Goal: Task Accomplishment & Management: Manage account settings

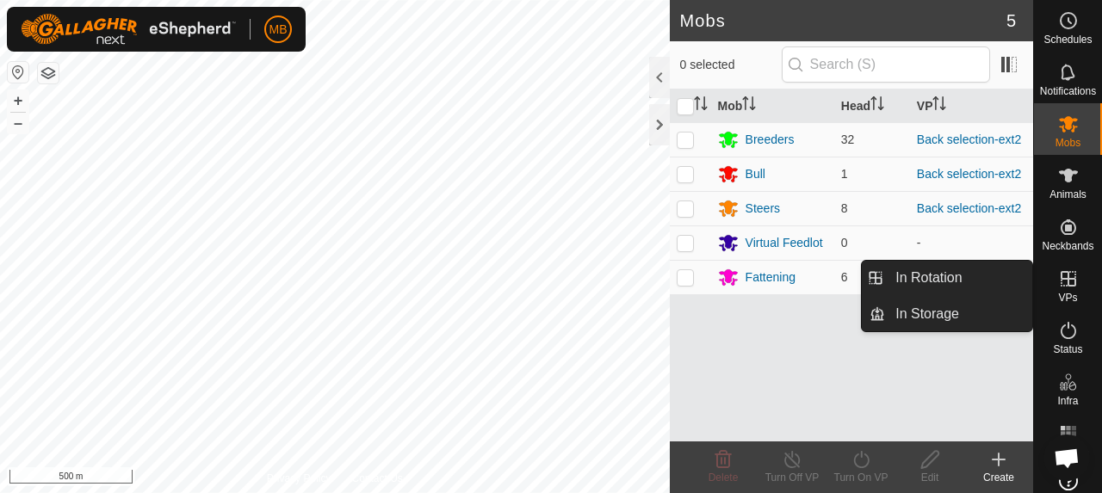
click at [1066, 285] on icon at bounding box center [1068, 278] width 15 height 15
click at [932, 284] on link "In Rotation" at bounding box center [958, 278] width 147 height 34
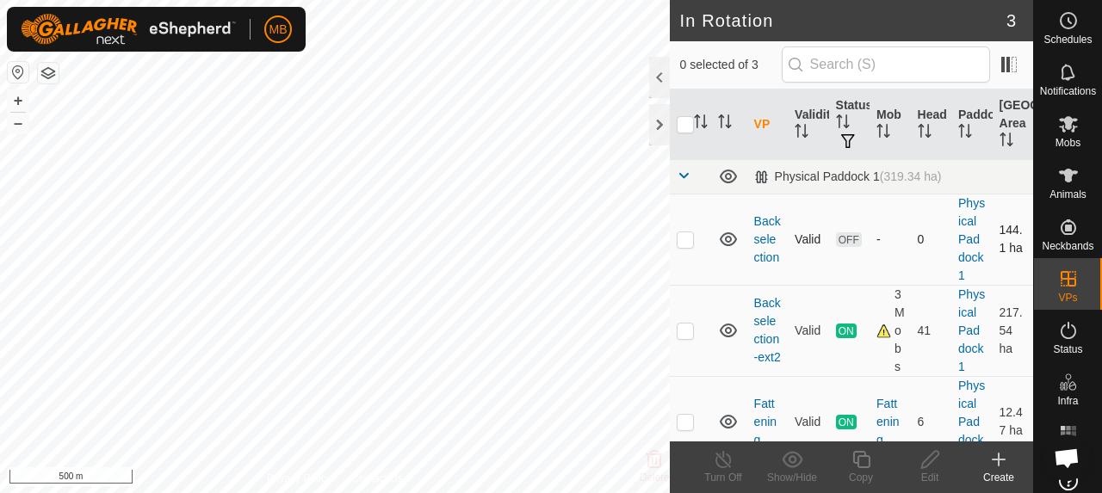
click at [678, 245] on td at bounding box center [690, 239] width 41 height 91
checkbox input "true"
click at [661, 85] on div at bounding box center [659, 77] width 21 height 41
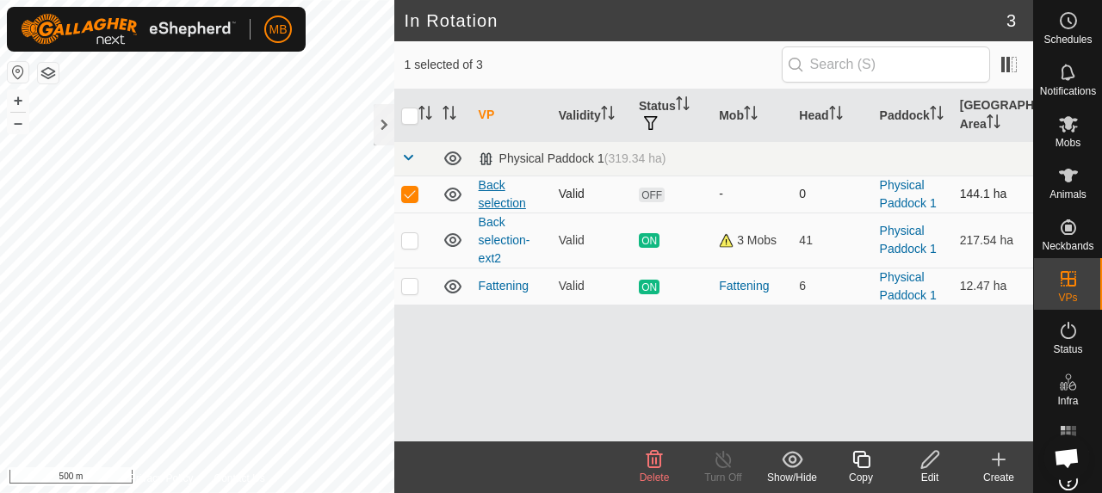
click at [498, 194] on td "Back selection" at bounding box center [512, 194] width 80 height 37
click at [498, 184] on link "Back selection" at bounding box center [502, 194] width 47 height 32
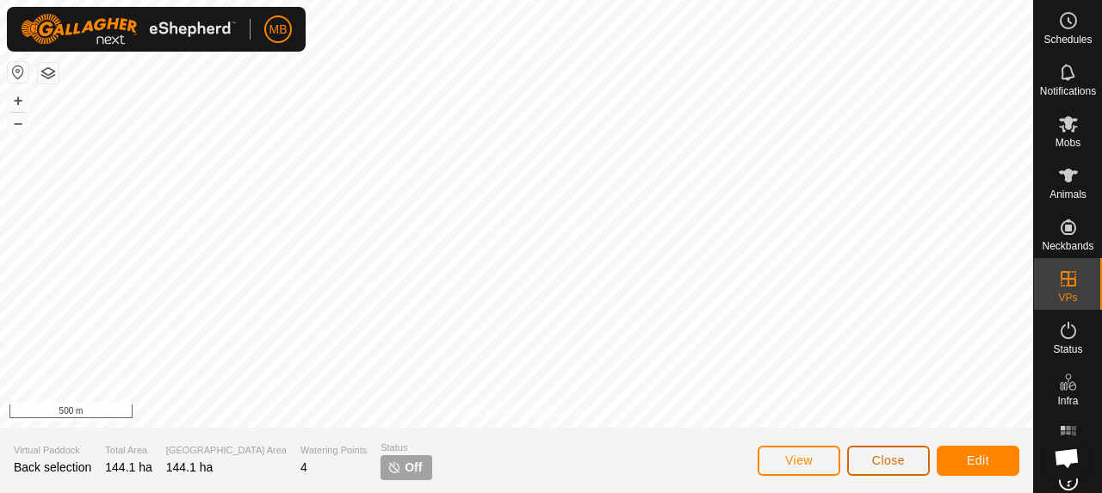
click at [906, 460] on button "Close" at bounding box center [888, 461] width 83 height 30
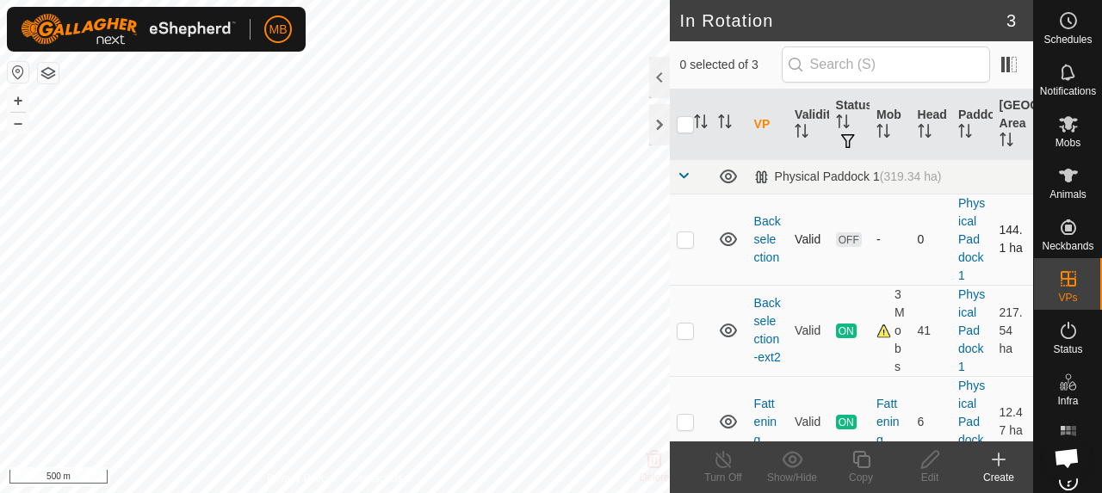
click at [690, 237] on p-checkbox at bounding box center [685, 239] width 17 height 14
click at [665, 86] on div at bounding box center [659, 77] width 21 height 41
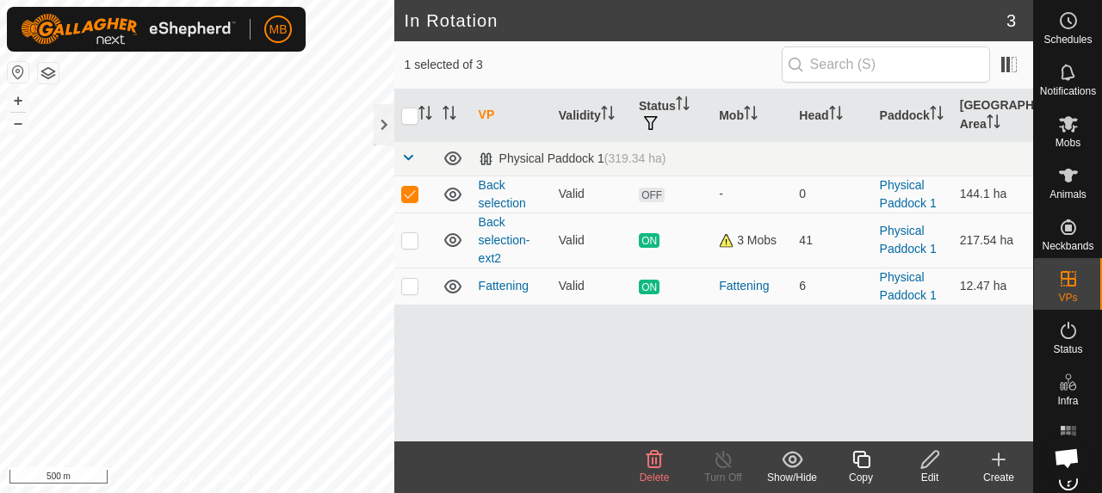
click at [647, 450] on icon at bounding box center [654, 459] width 21 height 21
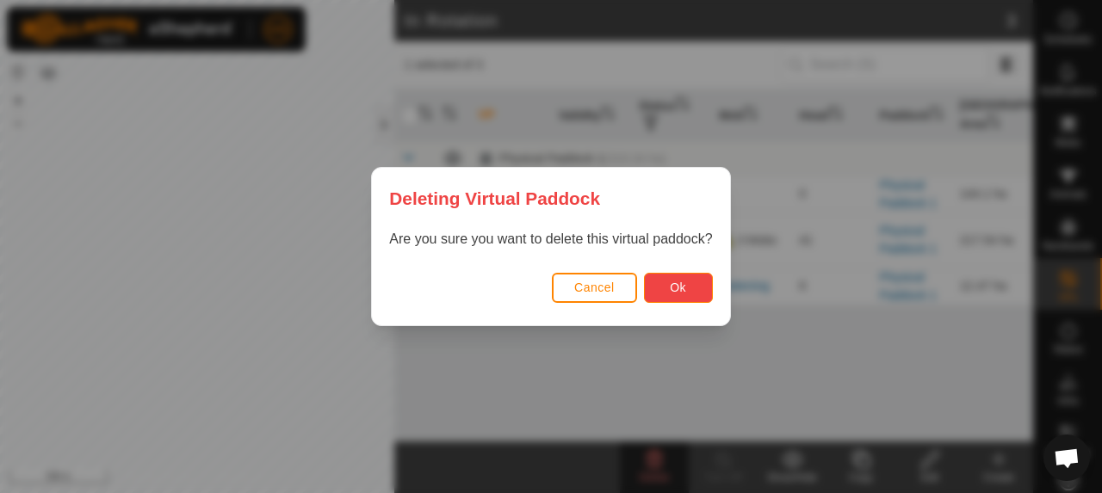
click at [677, 294] on span "Ok" at bounding box center [678, 288] width 16 height 14
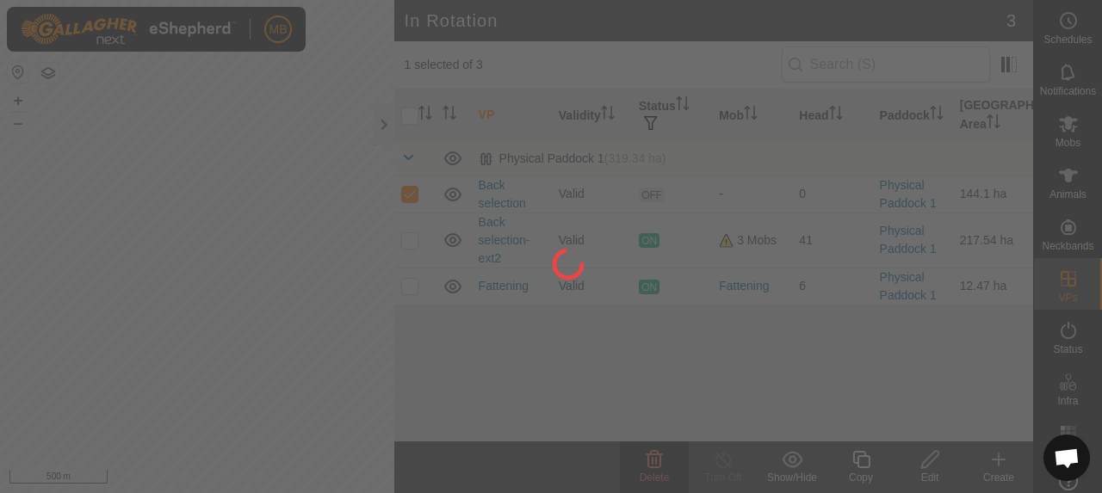
checkbox input "false"
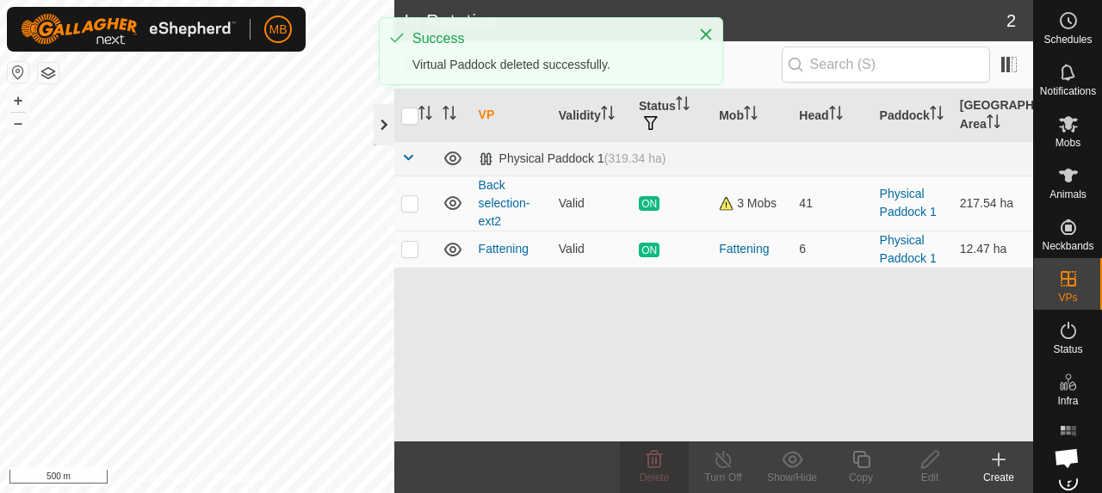
click at [384, 127] on div at bounding box center [384, 124] width 21 height 41
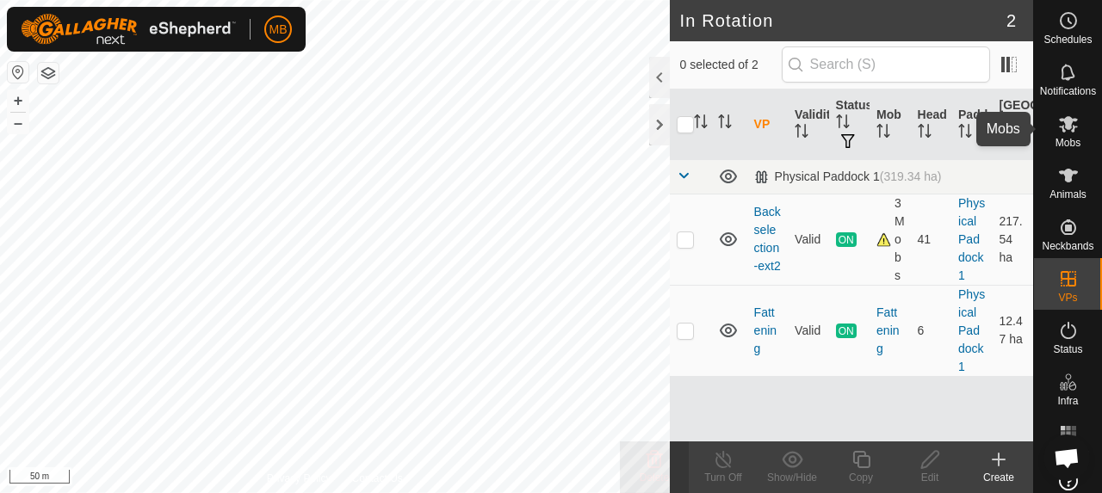
click at [1075, 148] on div "Mobs" at bounding box center [1068, 129] width 68 height 52
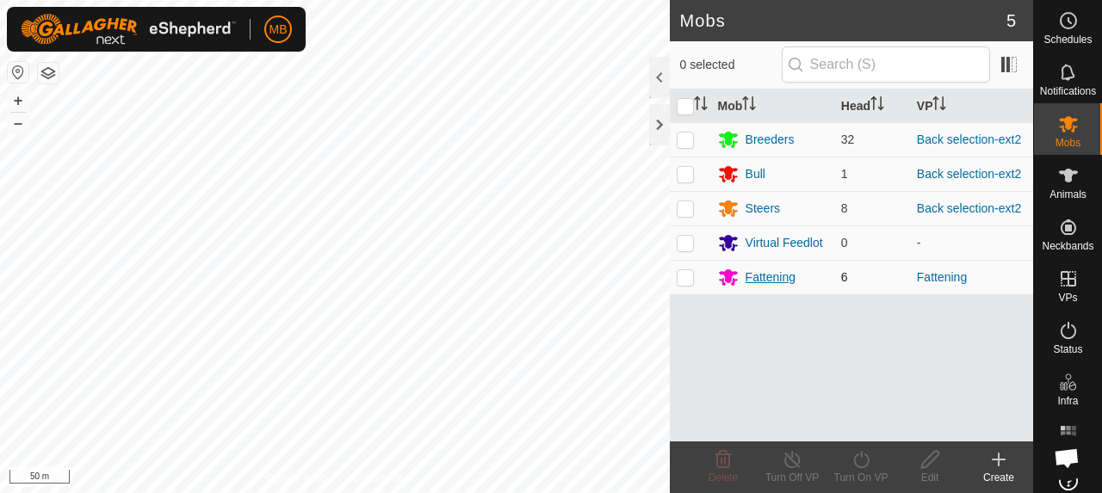
click at [760, 276] on div "Fattening" at bounding box center [771, 278] width 50 height 18
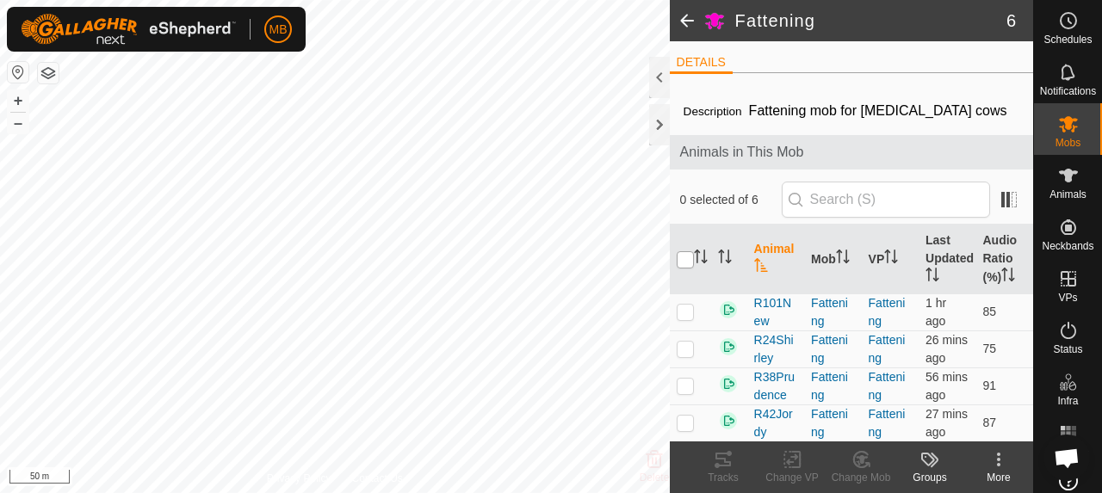
click at [689, 257] on input "checkbox" at bounding box center [685, 259] width 17 height 17
checkbox input "true"
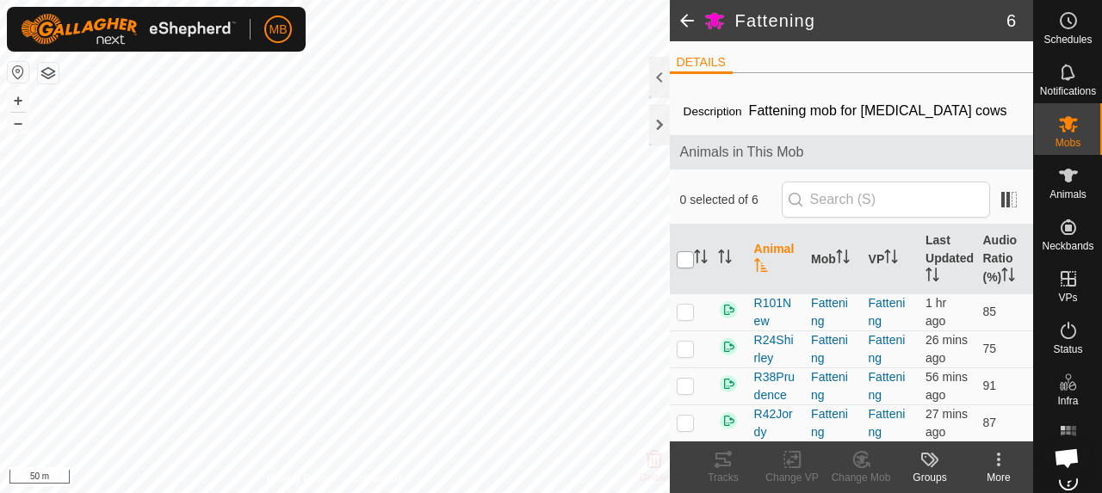
checkbox input "true"
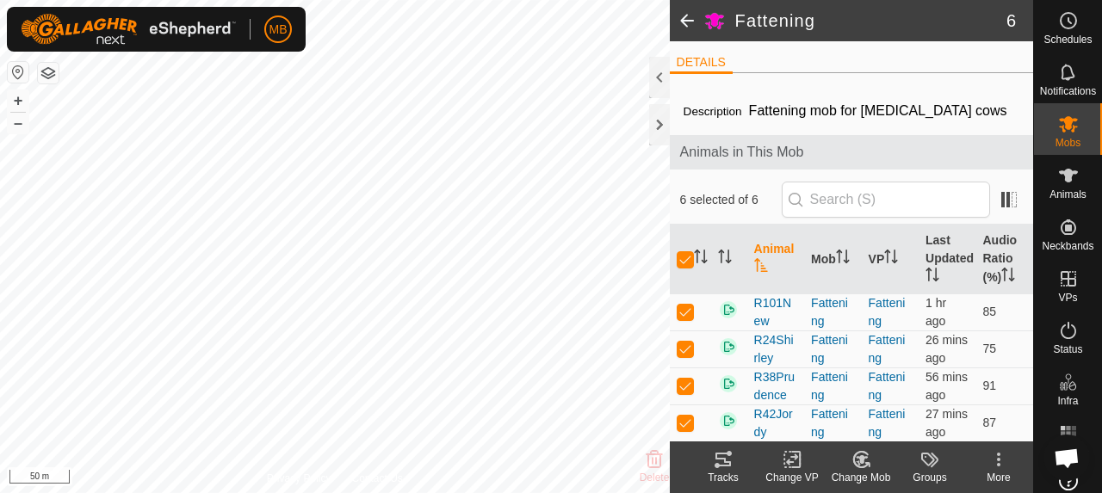
click at [728, 475] on div "Tracks" at bounding box center [723, 477] width 69 height 15
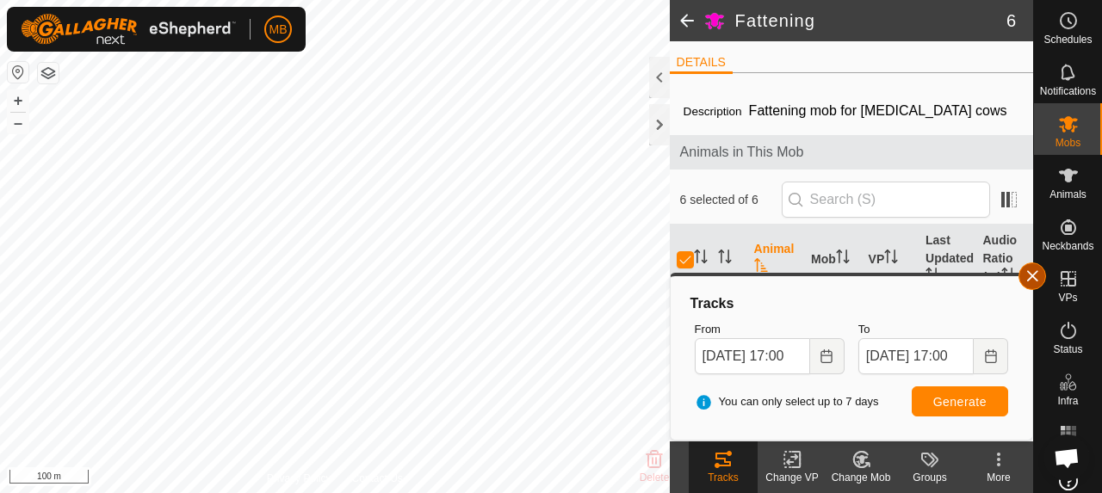
click at [1025, 280] on button "button" at bounding box center [1033, 277] width 28 height 28
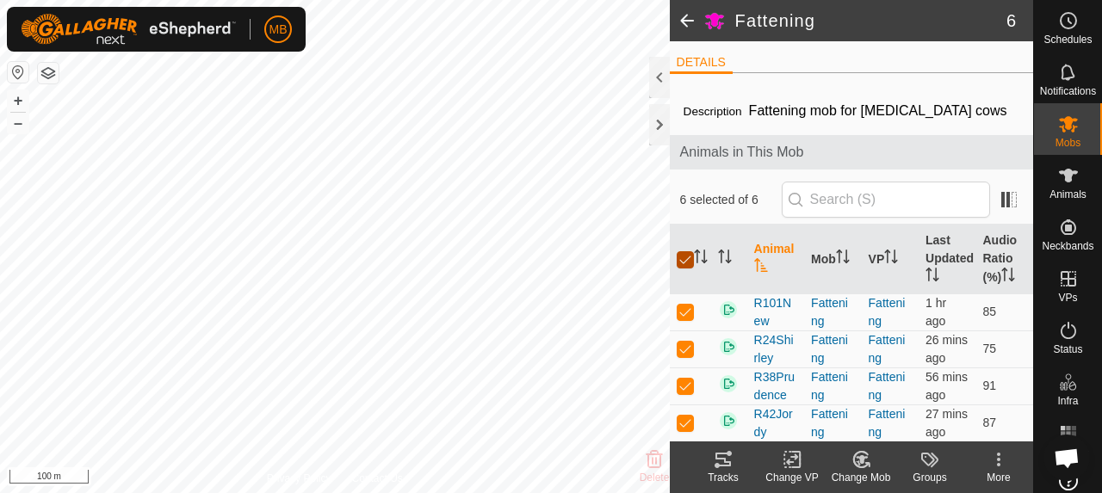
click at [684, 257] on input "checkbox" at bounding box center [685, 259] width 17 height 17
checkbox input "false"
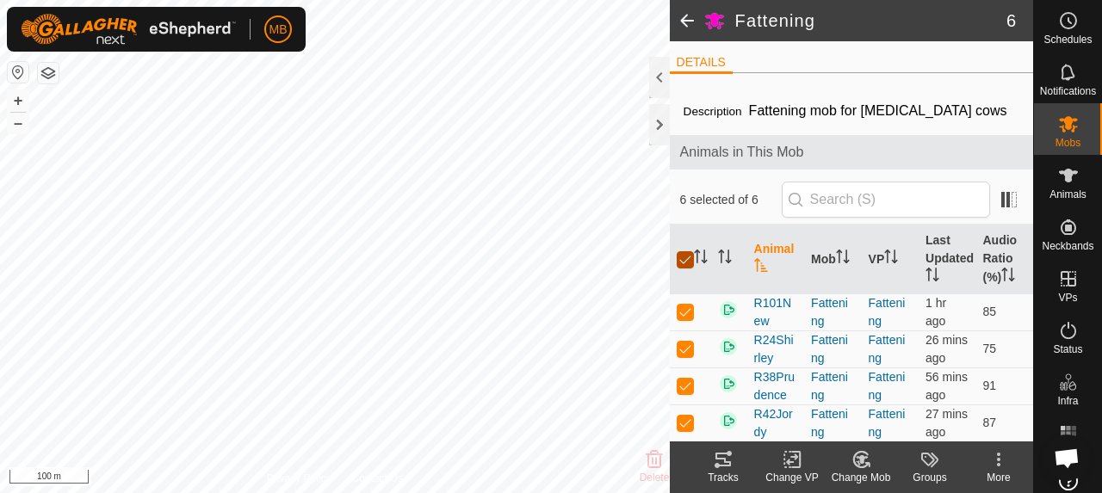
checkbox input "false"
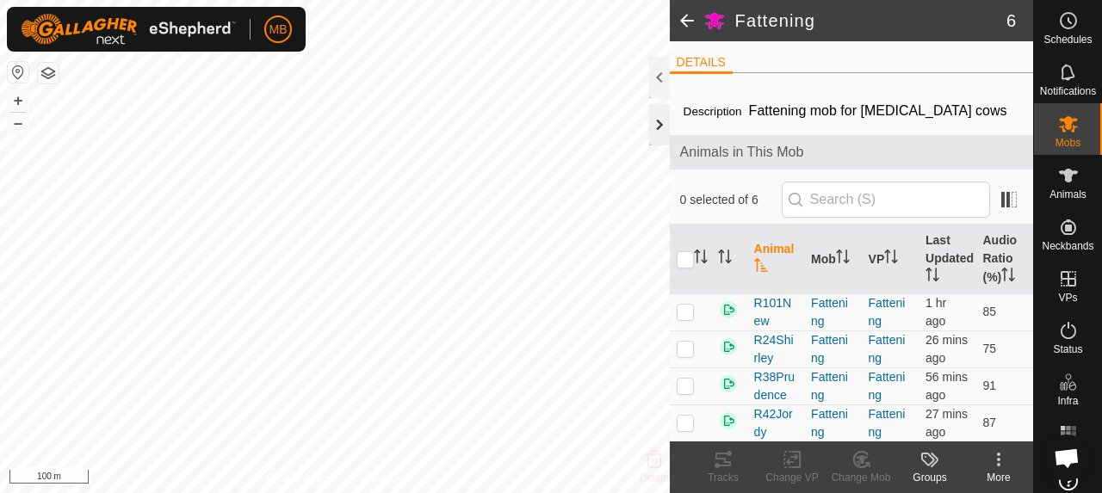
click at [656, 132] on div at bounding box center [659, 124] width 21 height 41
